Goal: Navigation & Orientation: Find specific page/section

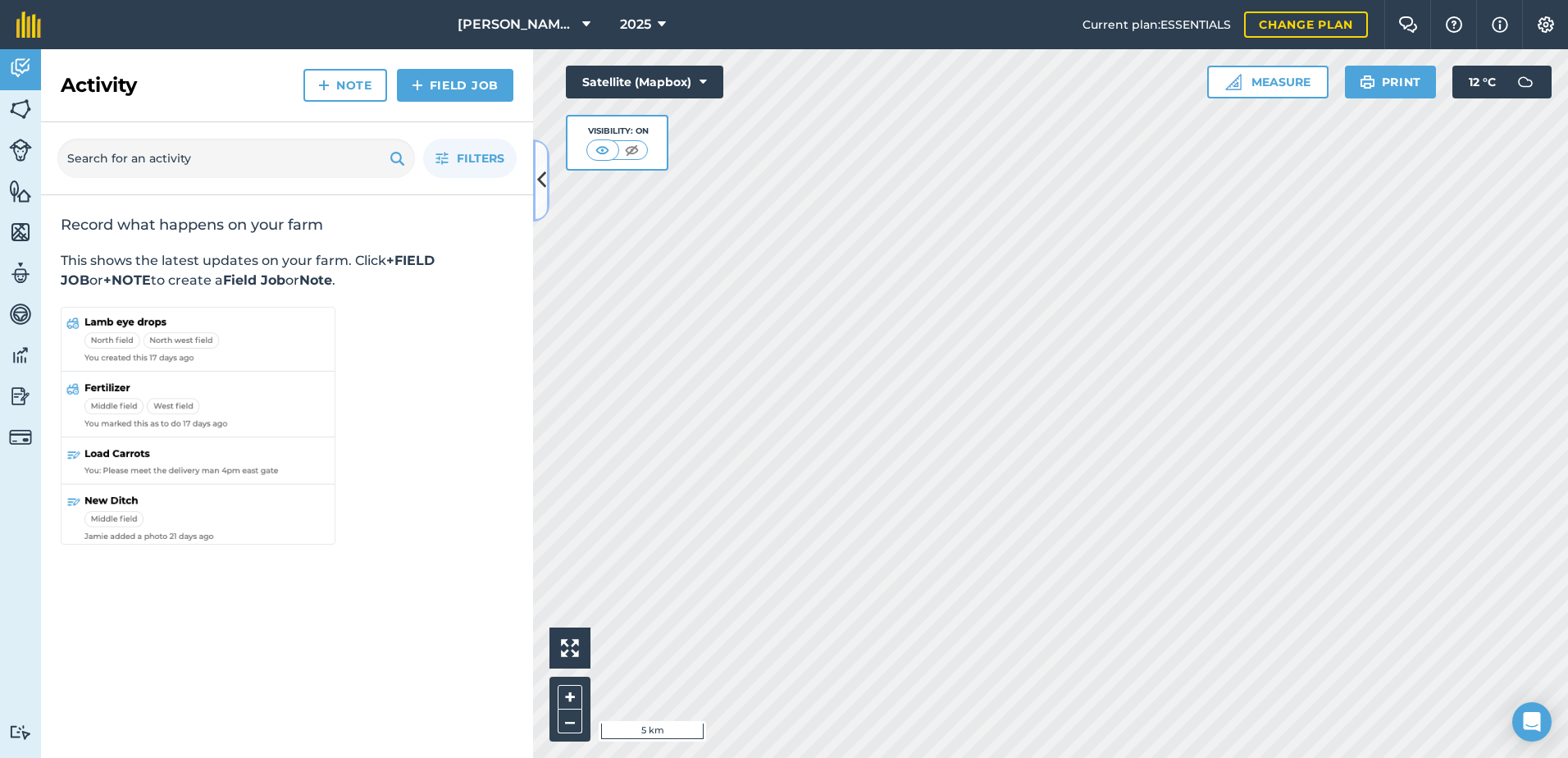
click at [544, 193] on icon at bounding box center [542, 180] width 9 height 28
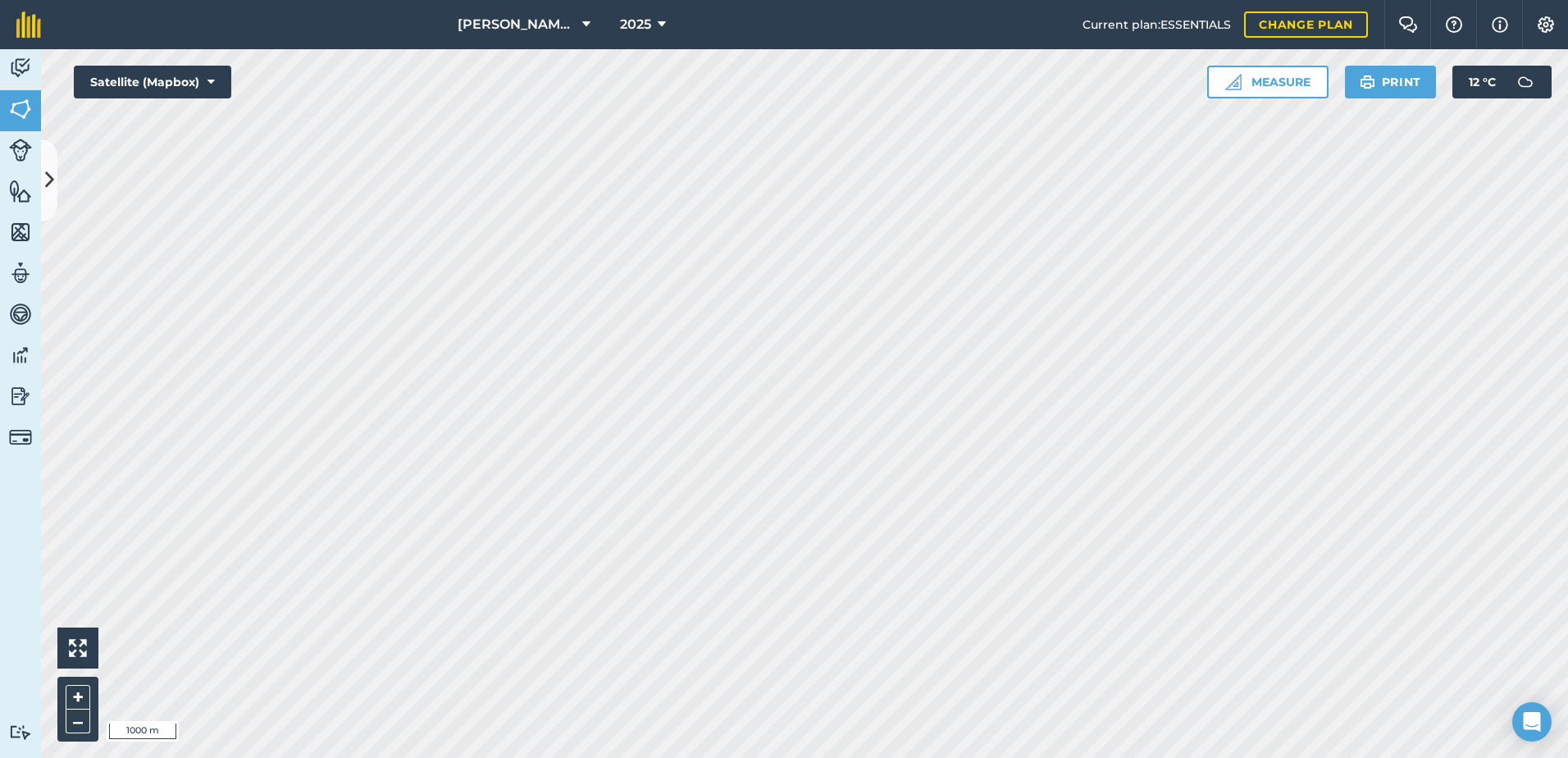
click at [1374, 757] on html "[PERSON_NAME] ASAHI PADDOCKS 2025 Current plan : ESSENTIALS Change plan Farm Ch…" at bounding box center [784, 379] width 1568 height 758
